Goal: Transaction & Acquisition: Download file/media

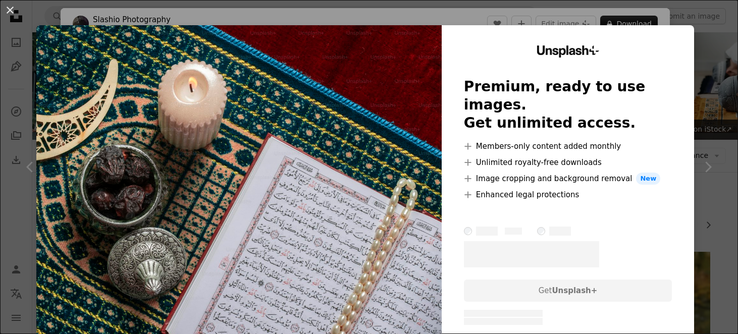
scroll to position [3554, 0]
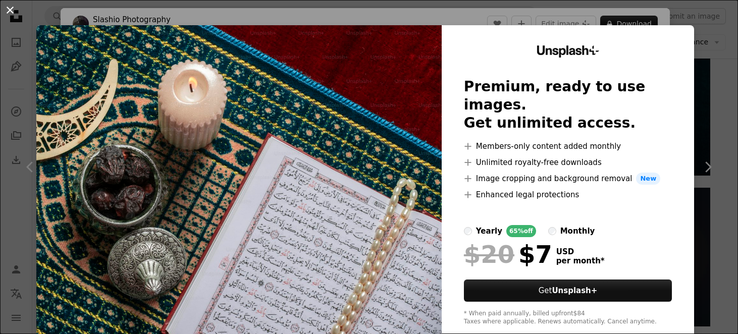
click at [9, 5] on button "An X shape" at bounding box center [10, 10] width 12 height 12
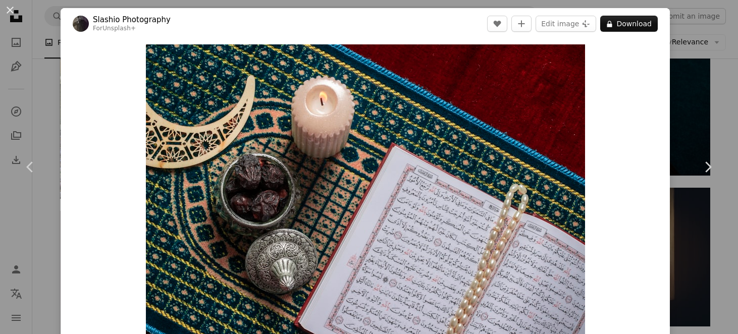
click at [706, 73] on div "An X shape Chevron left Chevron right Slashio Photography For Unsplash+ A heart…" at bounding box center [369, 167] width 738 height 334
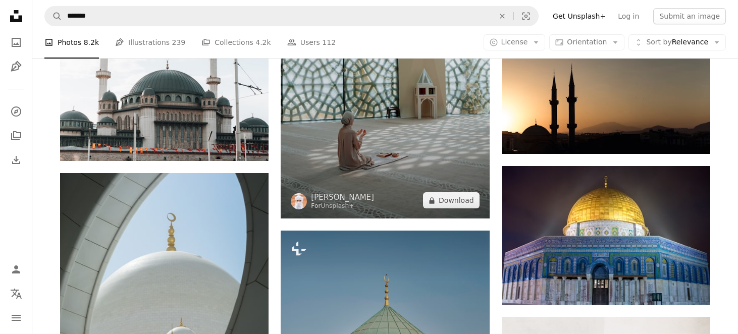
scroll to position [4629, 0]
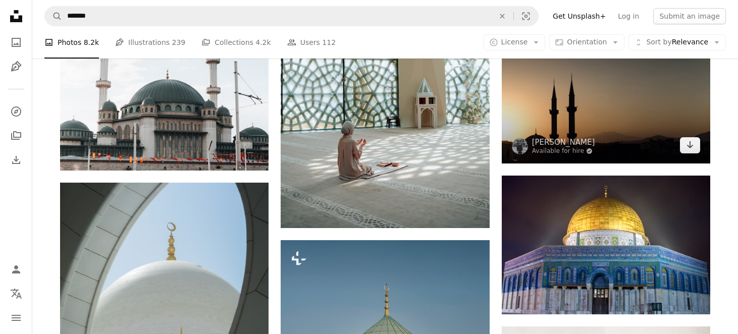
click at [595, 110] on img at bounding box center [606, 93] width 209 height 139
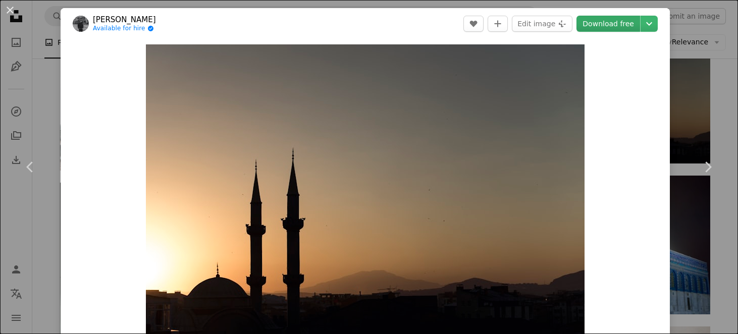
click at [615, 20] on link "Download free" at bounding box center [609, 24] width 64 height 16
